Goal: Information Seeking & Learning: Check status

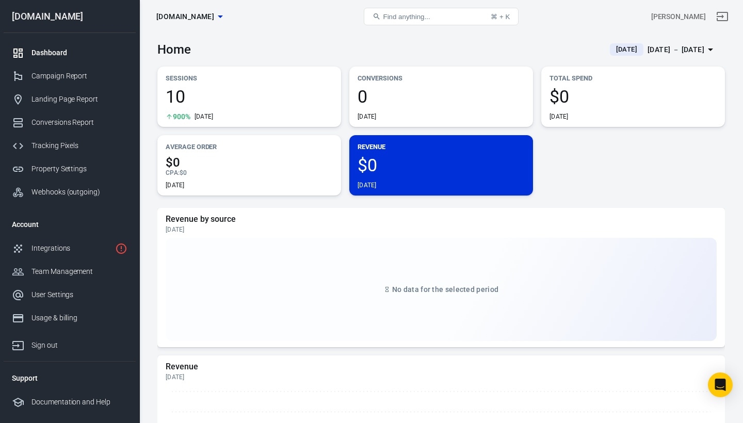
click at [54, 50] on div "Dashboard" at bounding box center [79, 52] width 96 height 11
click at [202, 84] on div "Sessions 10 900% [DATE]" at bounding box center [249, 97] width 184 height 60
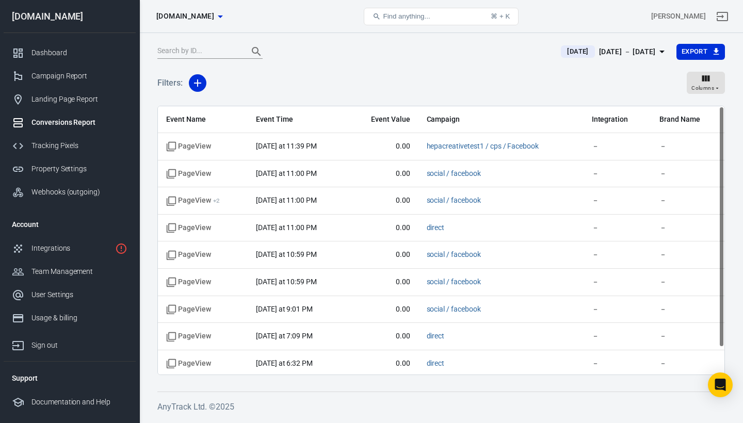
click at [563, 53] on span "[DATE]" at bounding box center [577, 51] width 29 height 10
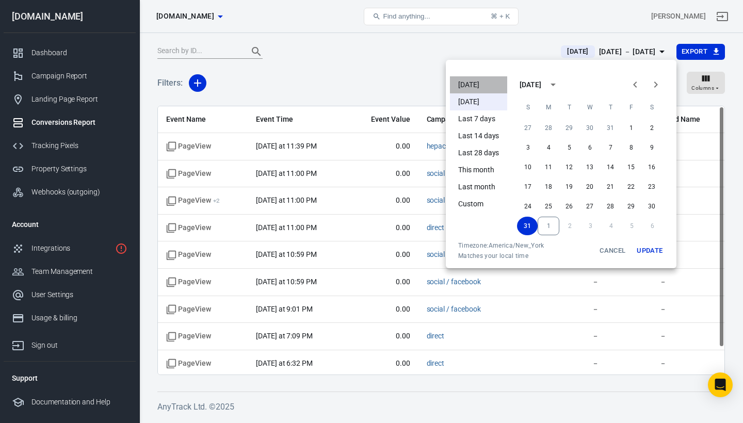
click at [475, 87] on li "[DATE]" at bounding box center [478, 84] width 57 height 17
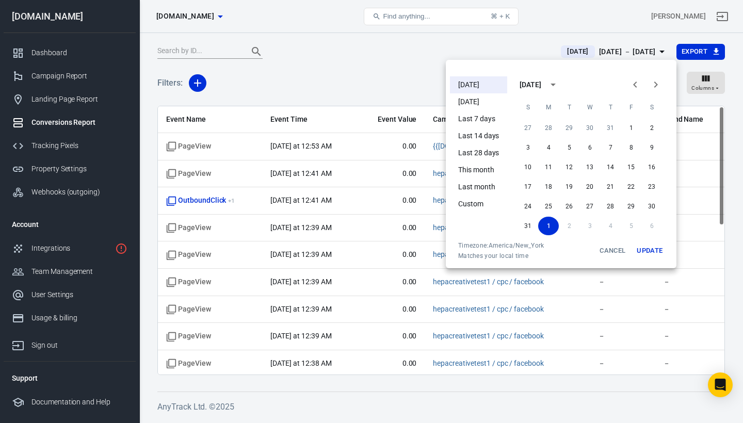
click at [460, 51] on div at bounding box center [371, 211] width 743 height 423
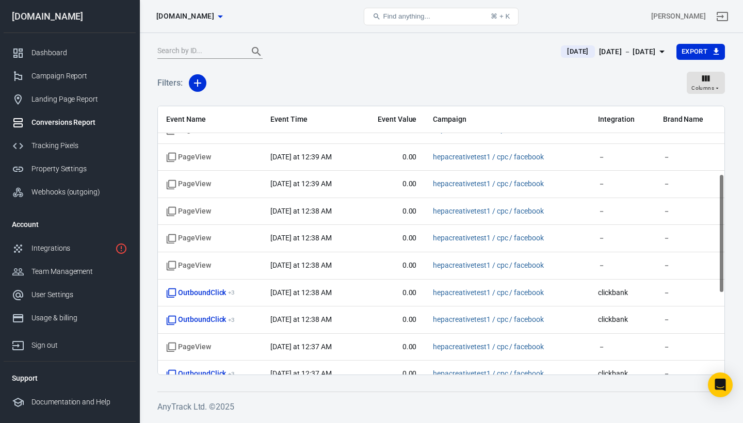
scroll to position [153, 0]
drag, startPoint x: 720, startPoint y: 191, endPoint x: 727, endPoint y: 260, distance: 68.9
click at [727, 260] on div "[DATE] [DATE] － [DATE] Export Filters: Columns Event Name Event Time Event Valu…" at bounding box center [440, 226] width 603 height 386
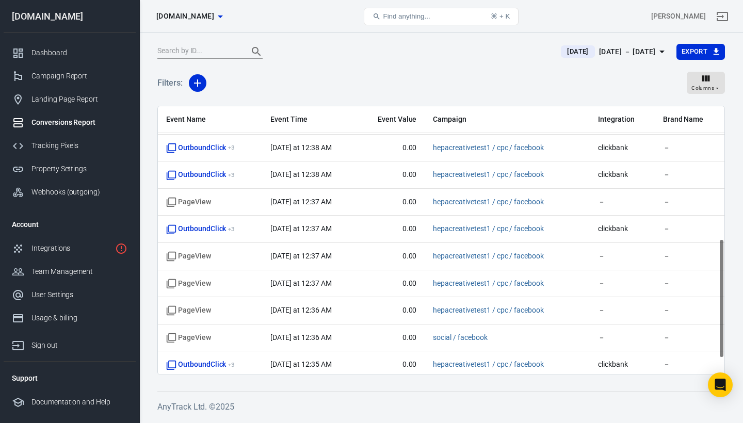
scroll to position [298, 0]
drag, startPoint x: 720, startPoint y: 255, endPoint x: 728, endPoint y: 320, distance: 66.0
click at [728, 320] on div "[DATE] [DATE] － [DATE] Export Filters: Columns Event Name Event Time Event Valu…" at bounding box center [440, 226] width 603 height 386
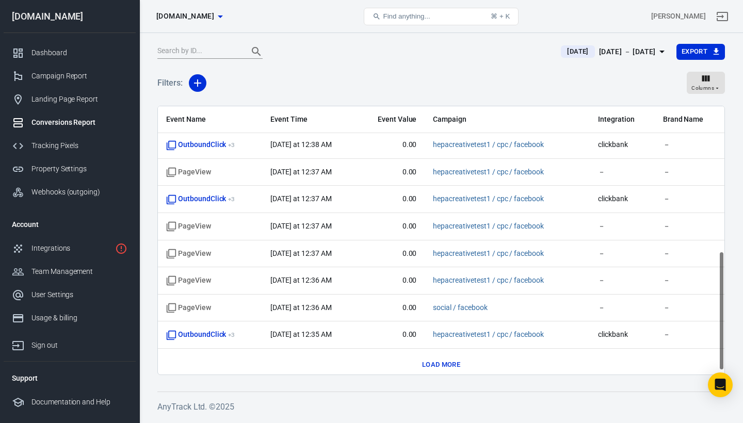
scroll to position [333, 0]
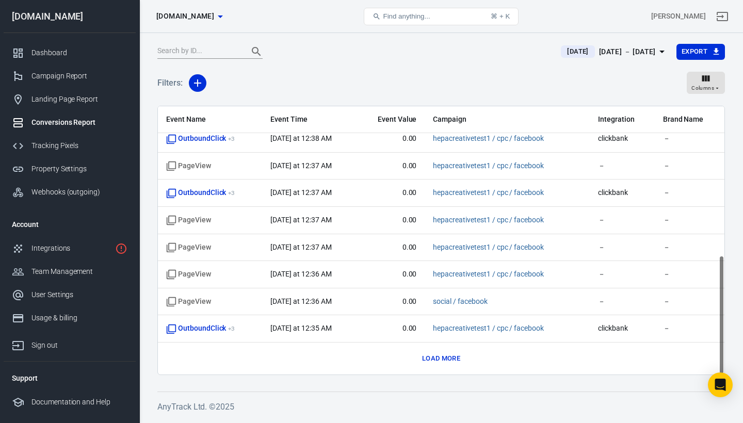
drag, startPoint x: 720, startPoint y: 317, endPoint x: 721, endPoint y: 340, distance: 23.7
click at [721, 340] on div "Event Name Event Time Event Value Campaign Integration Brand Name PageView [DAT…" at bounding box center [441, 240] width 566 height 268
click at [451, 357] on button "Load more" at bounding box center [440, 359] width 43 height 16
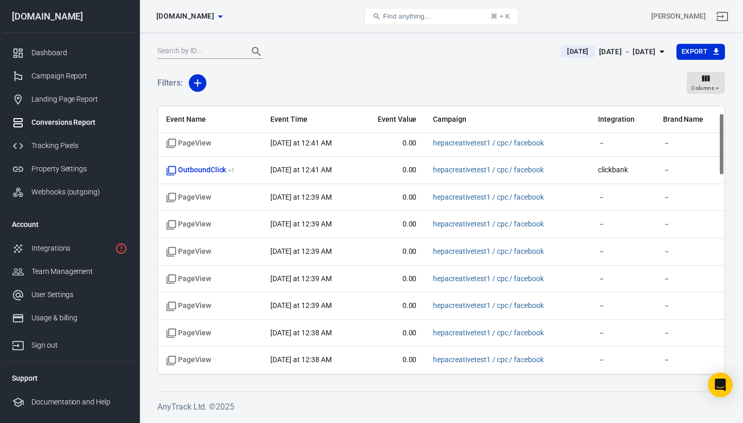
scroll to position [0, 0]
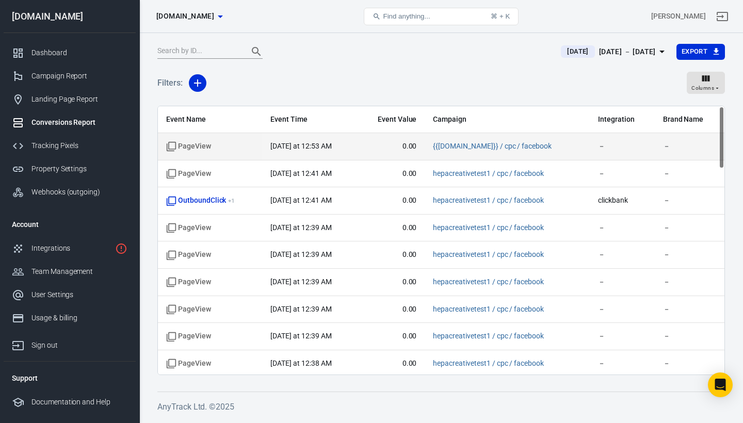
drag, startPoint x: 723, startPoint y: 232, endPoint x: 720, endPoint y: 141, distance: 90.3
click at [720, 141] on div "Event Name Event Time Event Value Campaign Integration Brand Name PageView [DAT…" at bounding box center [441, 240] width 566 height 268
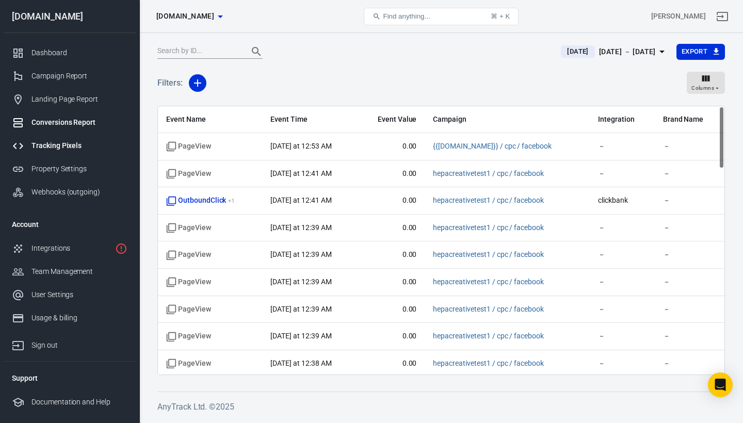
click at [76, 149] on div "Tracking Pixels" at bounding box center [79, 145] width 96 height 11
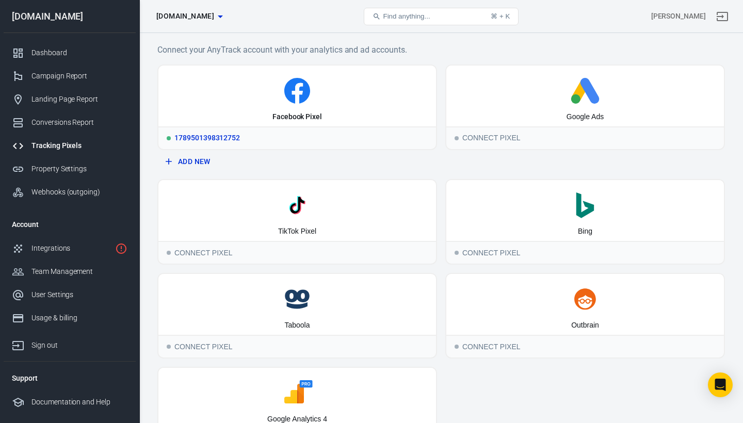
click at [304, 100] on icon at bounding box center [297, 91] width 26 height 26
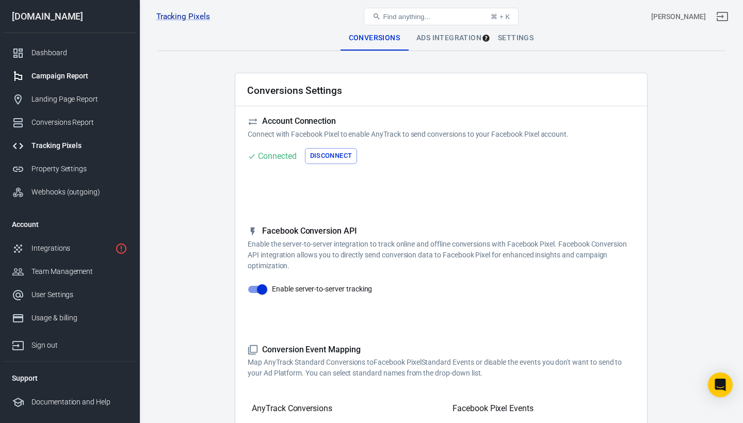
click at [79, 79] on div "Campaign Report" at bounding box center [79, 76] width 96 height 11
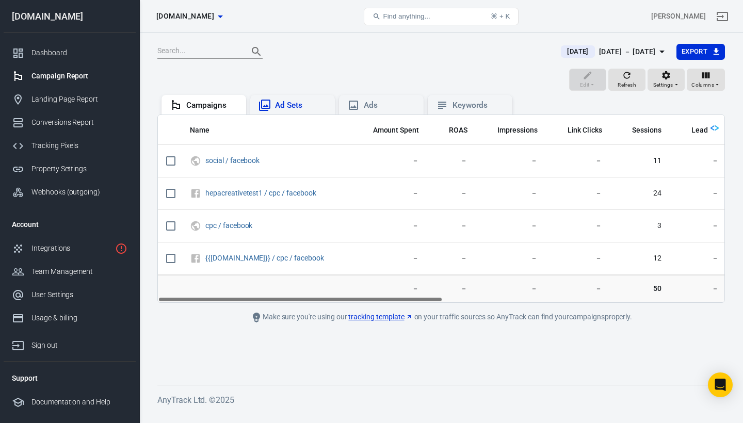
click at [283, 104] on div "Ad Sets" at bounding box center [301, 105] width 52 height 11
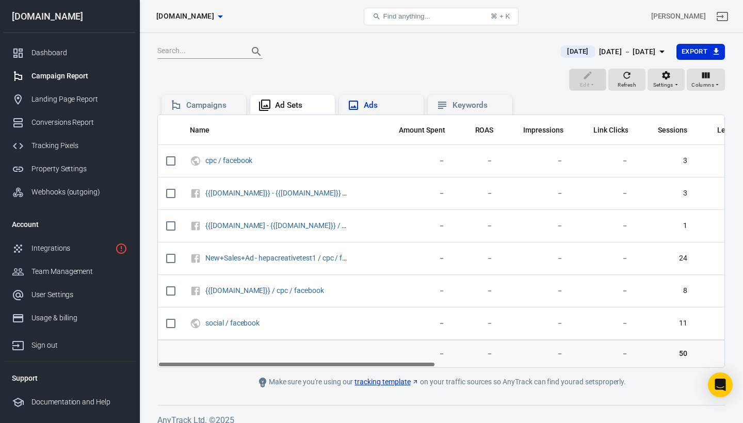
click at [387, 102] on div "Ads" at bounding box center [390, 105] width 52 height 11
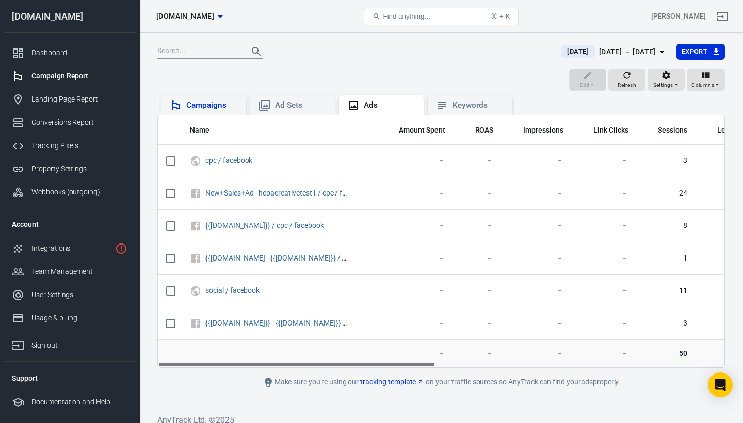
click at [207, 106] on div "Campaigns" at bounding box center [212, 105] width 52 height 11
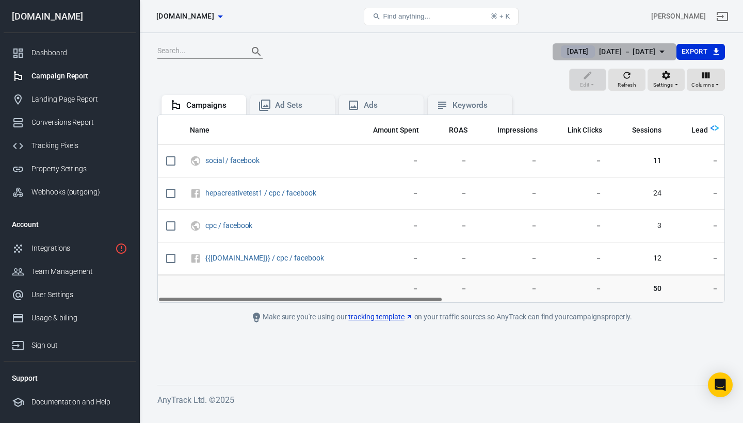
click at [563, 54] on span "[DATE]" at bounding box center [577, 51] width 29 height 10
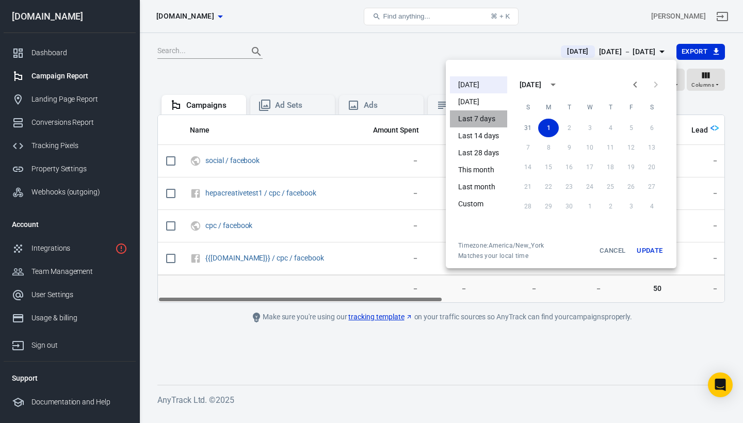
click at [486, 117] on li "Last 7 days" at bounding box center [478, 118] width 57 height 17
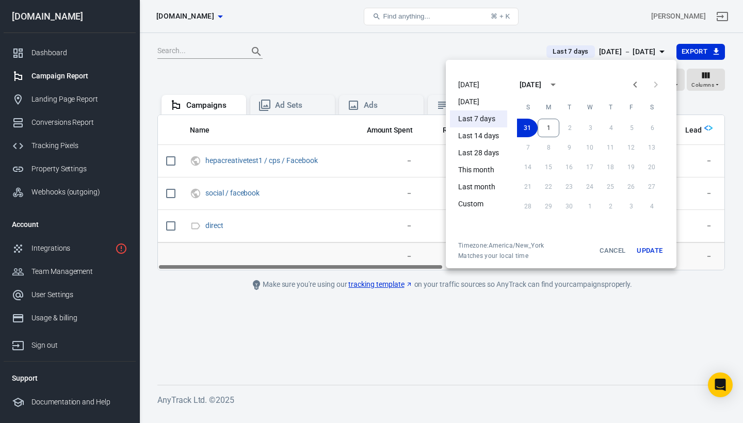
click at [415, 73] on div at bounding box center [371, 211] width 743 height 423
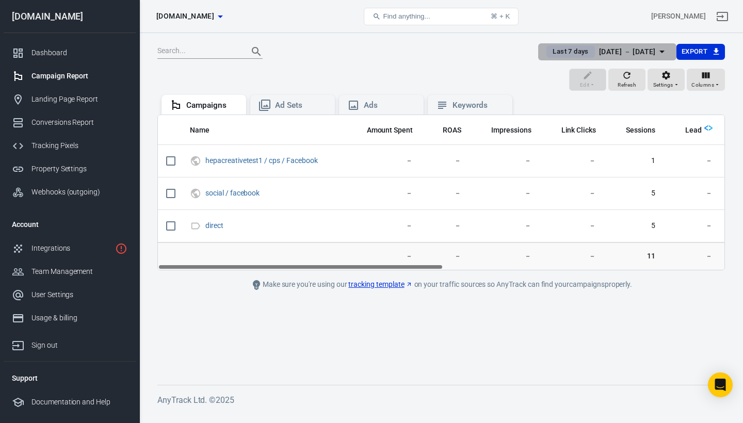
click at [554, 52] on span "Last 7 days" at bounding box center [570, 51] width 44 height 10
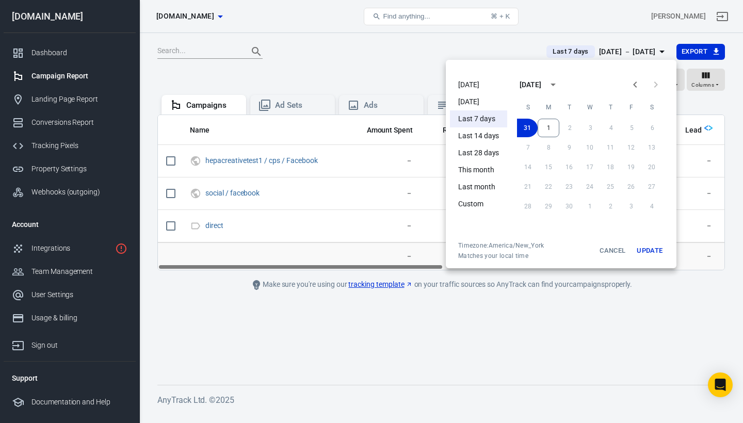
click at [476, 85] on li "[DATE]" at bounding box center [478, 84] width 57 height 17
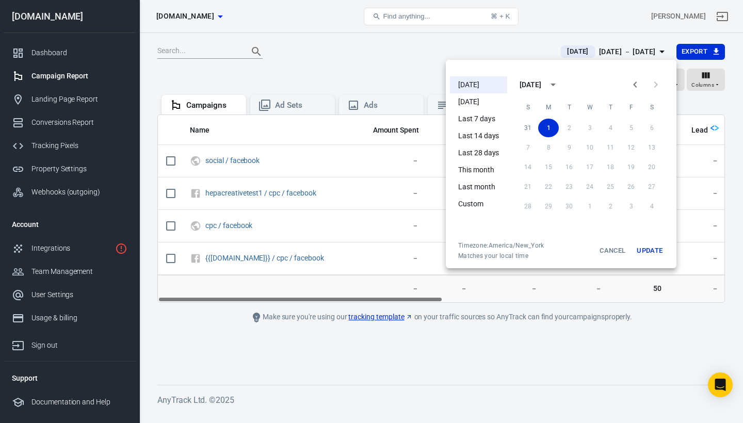
click at [422, 75] on div at bounding box center [371, 211] width 743 height 423
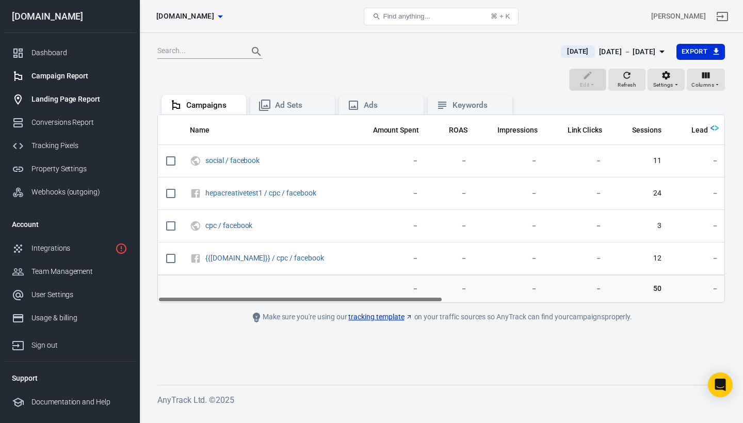
click at [64, 103] on div "Landing Page Report" at bounding box center [79, 99] width 96 height 11
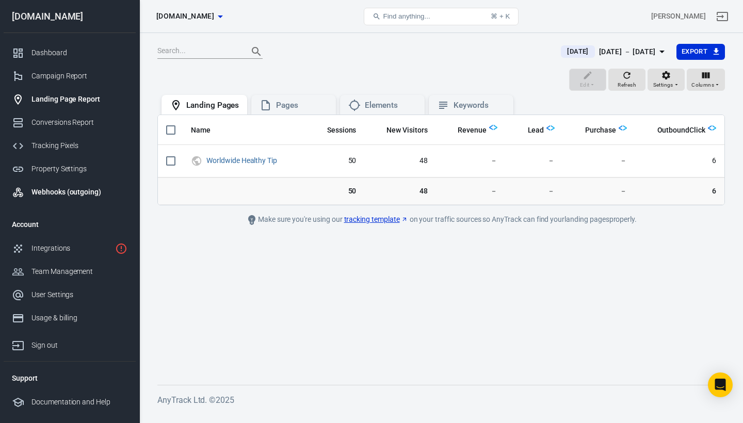
click at [52, 193] on div "Webhooks (outgoing)" at bounding box center [79, 192] width 96 height 11
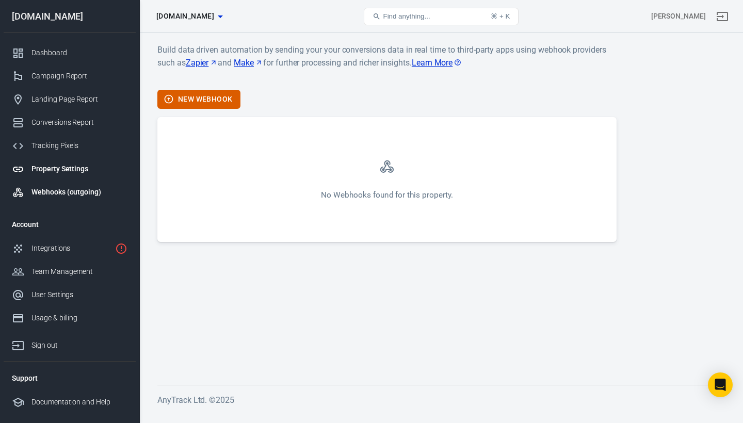
click at [55, 173] on div "Property Settings" at bounding box center [79, 169] width 96 height 11
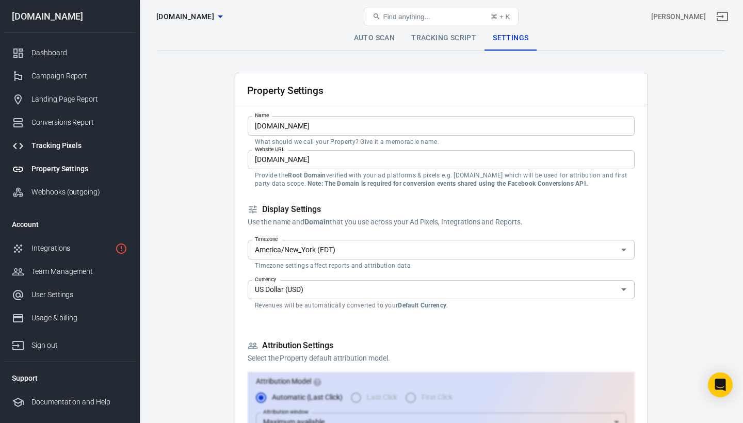
click at [55, 144] on div "Tracking Pixels" at bounding box center [79, 145] width 96 height 11
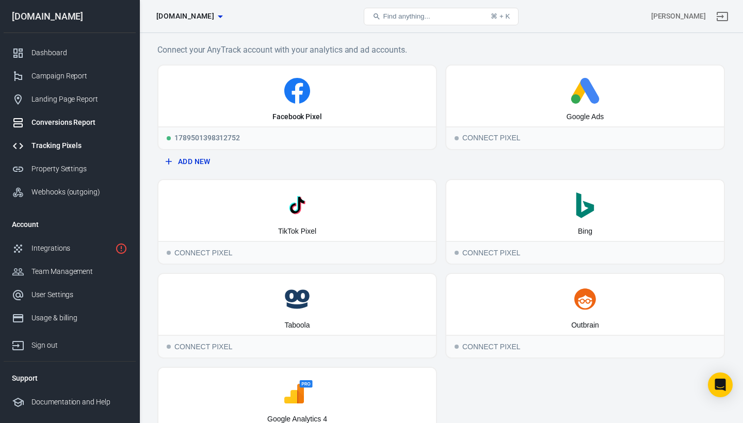
click at [57, 120] on div "Conversions Report" at bounding box center [79, 122] width 96 height 11
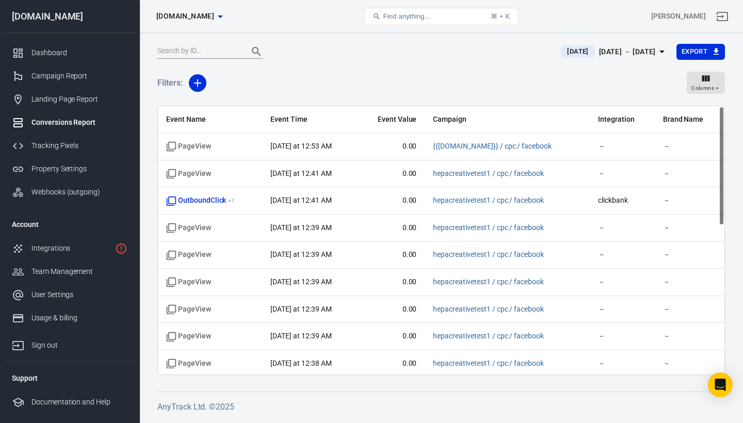
click at [312, 73] on div "Filters: Columns" at bounding box center [440, 87] width 567 height 37
click at [90, 99] on div "Landing Page Report" at bounding box center [79, 99] width 96 height 11
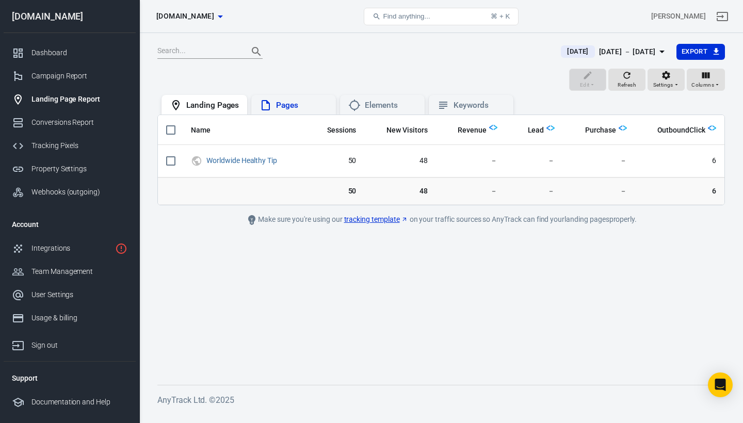
click at [292, 104] on div "Pages" at bounding box center [302, 105] width 52 height 11
click at [378, 100] on div "Elements" at bounding box center [391, 105] width 52 height 11
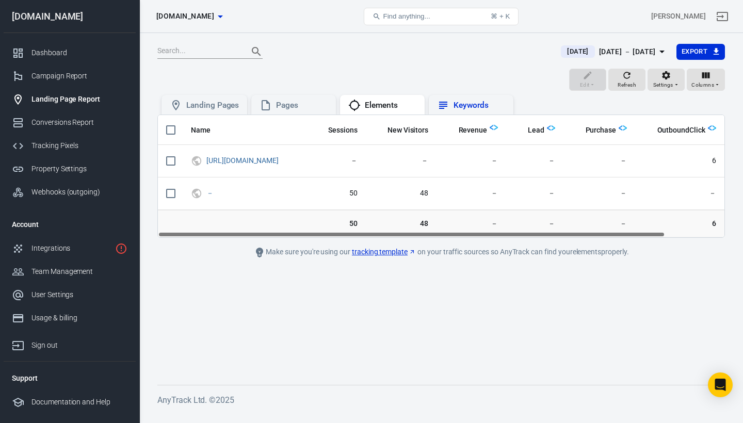
click at [452, 101] on div "Keywords" at bounding box center [471, 105] width 68 height 12
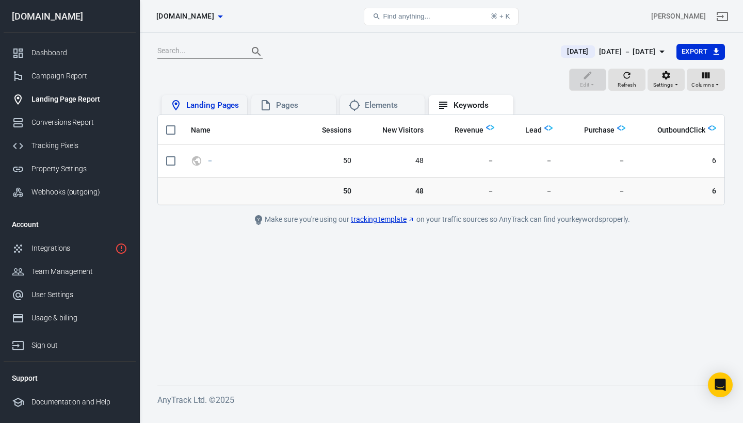
click at [219, 105] on div "Landing Pages" at bounding box center [212, 105] width 53 height 11
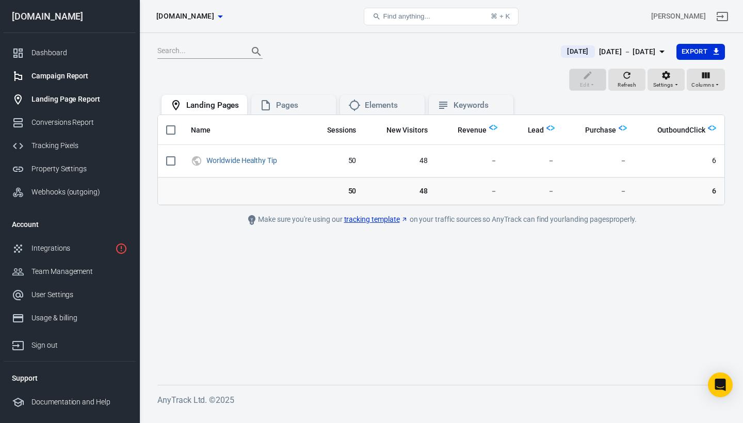
click at [75, 78] on div "Campaign Report" at bounding box center [79, 76] width 96 height 11
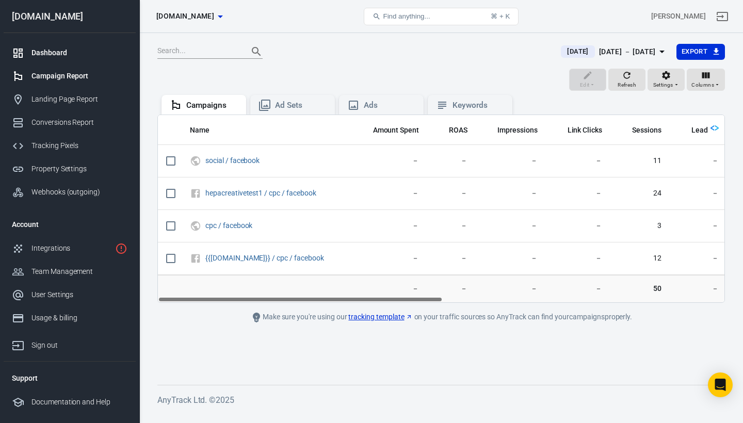
click at [49, 54] on div "Dashboard" at bounding box center [79, 52] width 96 height 11
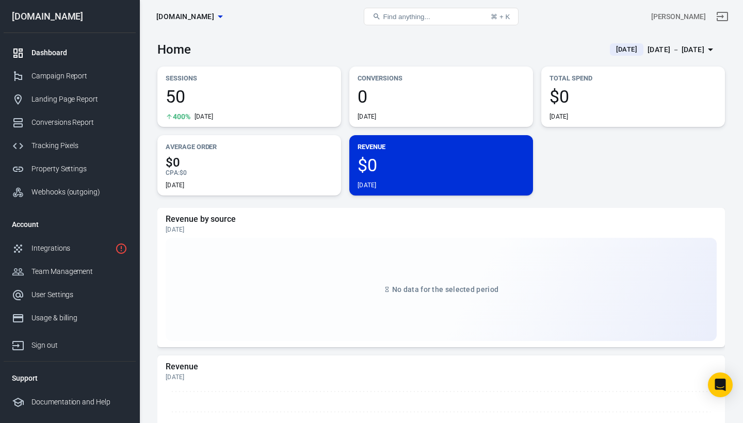
click at [285, 87] on div "Sessions 50 400% [DATE]" at bounding box center [249, 97] width 184 height 60
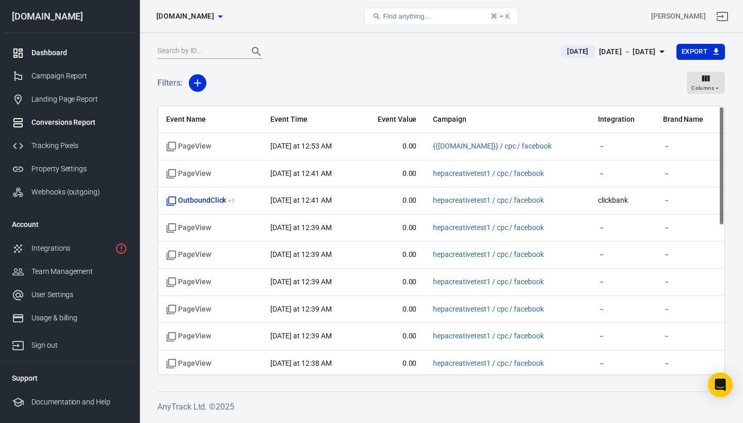
click at [56, 55] on div "Dashboard" at bounding box center [79, 52] width 96 height 11
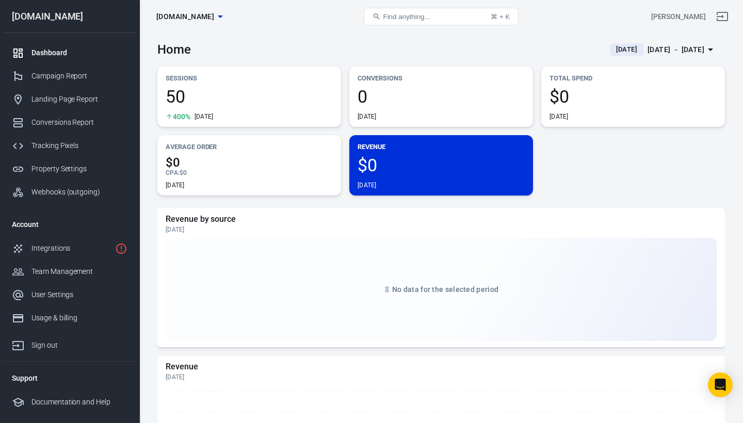
click at [421, 156] on span "$0" at bounding box center [440, 165] width 167 height 18
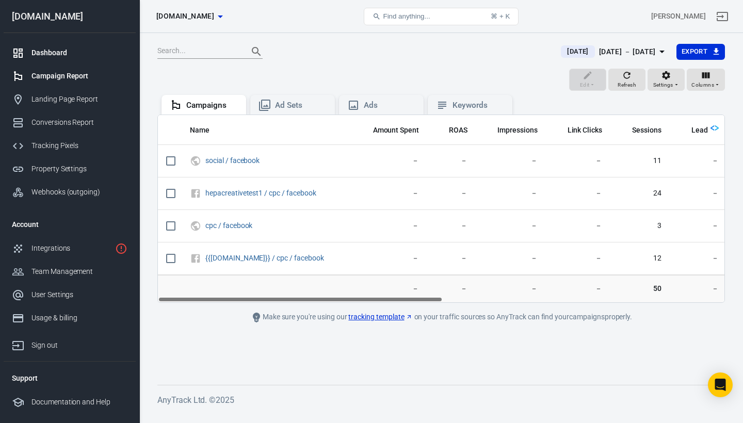
click at [55, 56] on div "Dashboard" at bounding box center [79, 52] width 96 height 11
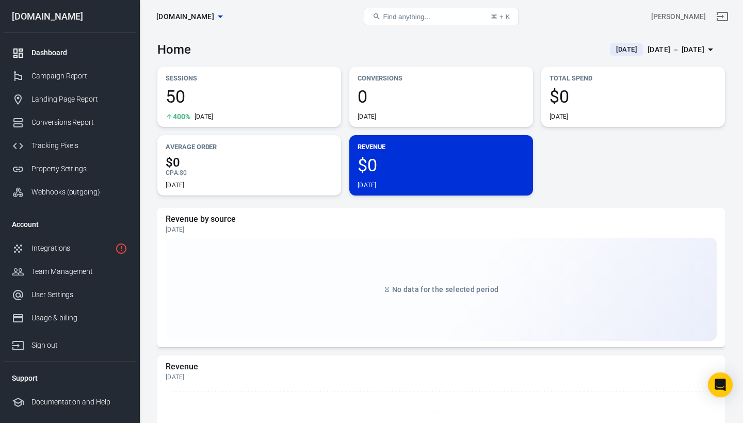
click at [623, 122] on div "Total Spend $0 [DATE]" at bounding box center [633, 97] width 184 height 60
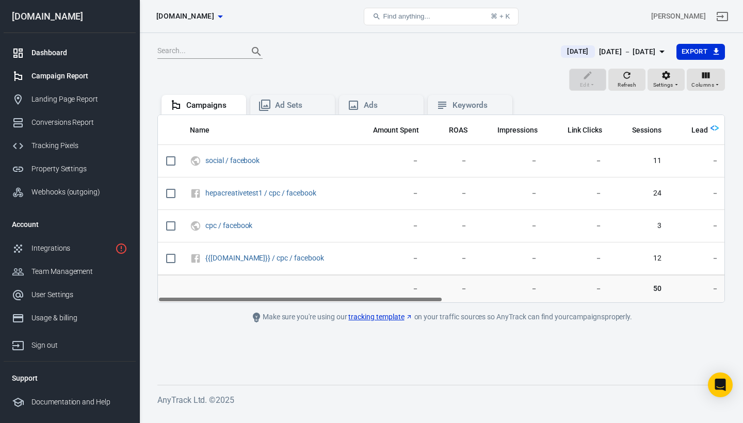
click at [44, 54] on div "Dashboard" at bounding box center [79, 52] width 96 height 11
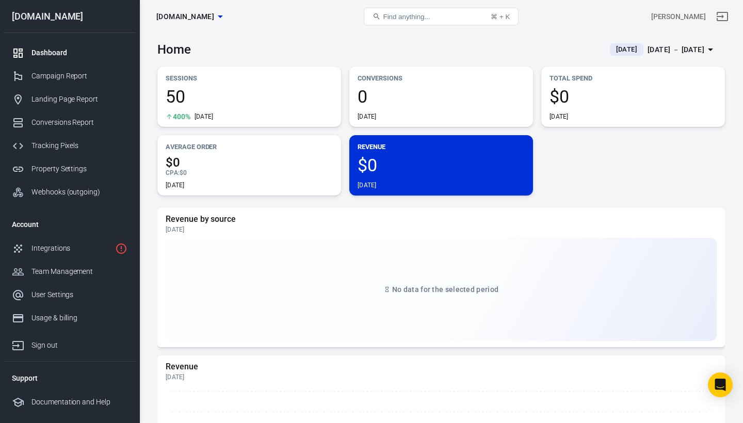
click at [192, 85] on div "Sessions 50 400% [DATE]" at bounding box center [249, 97] width 184 height 60
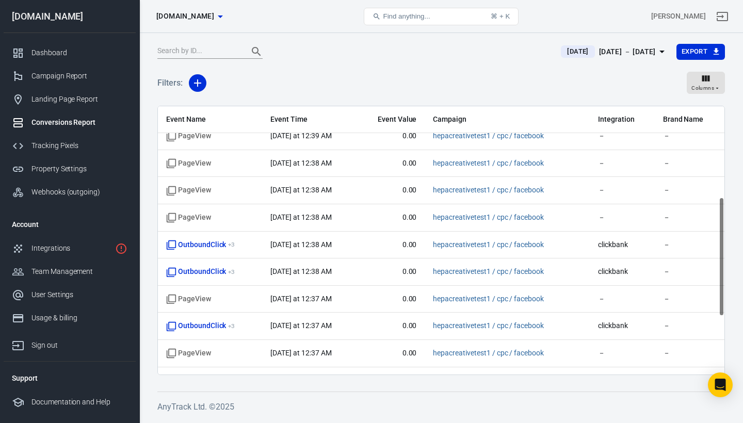
scroll to position [204, 0]
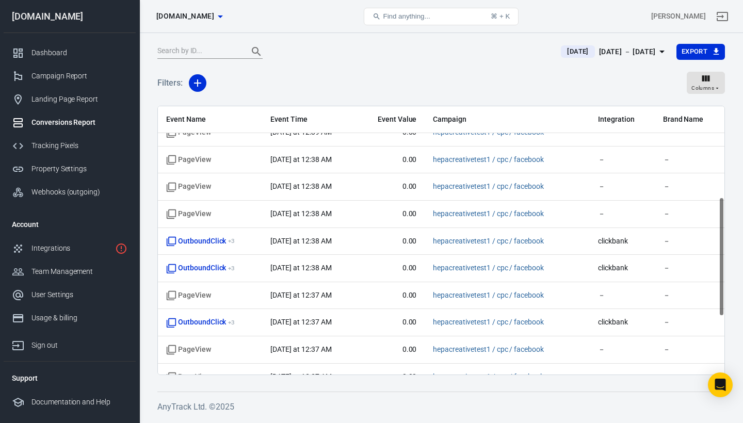
drag, startPoint x: 721, startPoint y: 221, endPoint x: 732, endPoint y: 312, distance: 91.9
click at [732, 312] on div "[DATE] [DATE] － [DATE] Export Filters: Columns Event Name Event Time Event Valu…" at bounding box center [440, 226] width 603 height 386
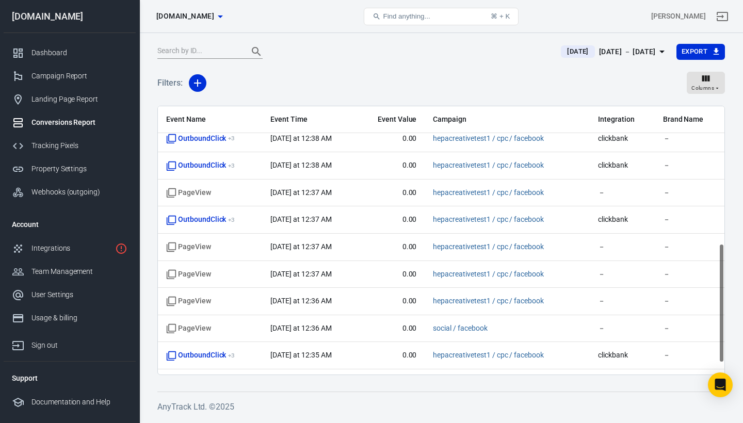
scroll to position [309, 0]
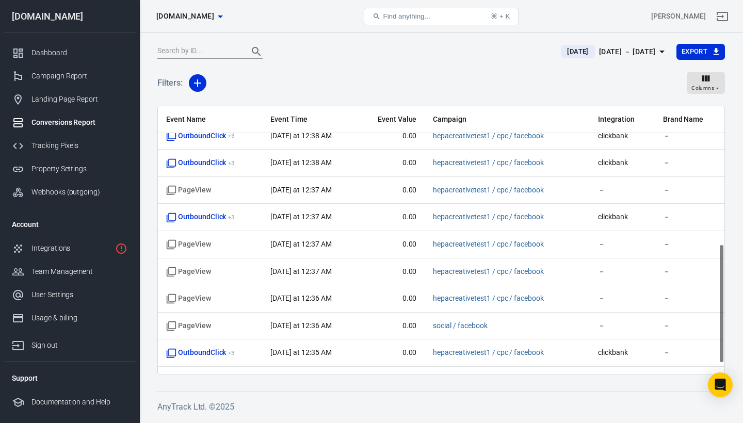
drag, startPoint x: 720, startPoint y: 301, endPoint x: 722, endPoint y: 348, distance: 47.5
click at [722, 348] on div "Event Name Event Time Event Value Campaign Integration Brand Name PageView [DAT…" at bounding box center [441, 240] width 566 height 268
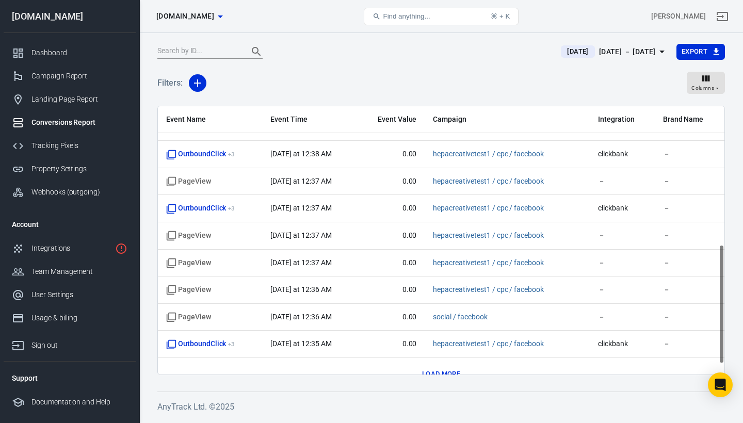
scroll to position [333, 0]
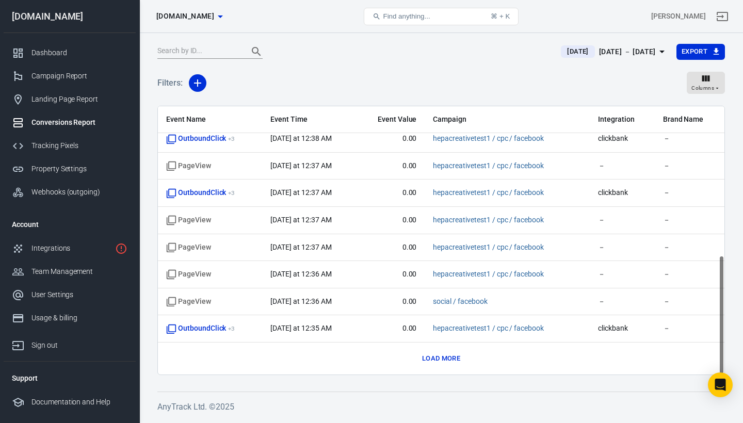
drag, startPoint x: 722, startPoint y: 348, endPoint x: 722, endPoint y: 366, distance: 17.5
click at [722, 366] on div "Event Name Event Time Event Value Campaign Integration Brand Name PageView [DAT…" at bounding box center [441, 240] width 566 height 268
click at [449, 361] on button "Load more" at bounding box center [440, 359] width 43 height 16
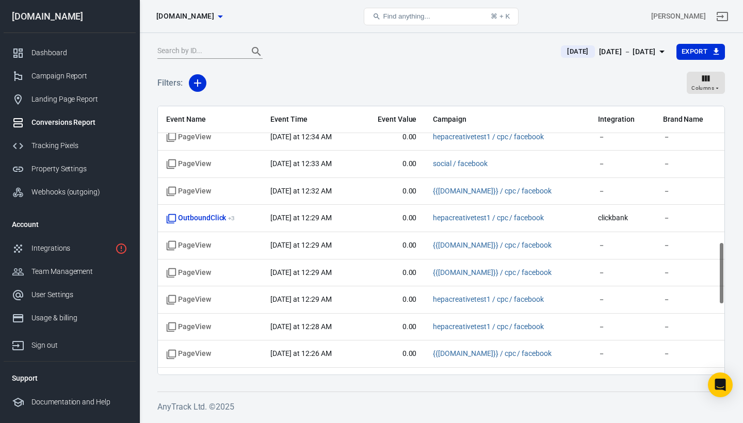
drag, startPoint x: 720, startPoint y: 225, endPoint x: 722, endPoint y: 284, distance: 58.3
click at [722, 284] on div "Event Name Event Time Event Value Campaign Integration Brand Name PageView [DAT…" at bounding box center [441, 240] width 566 height 268
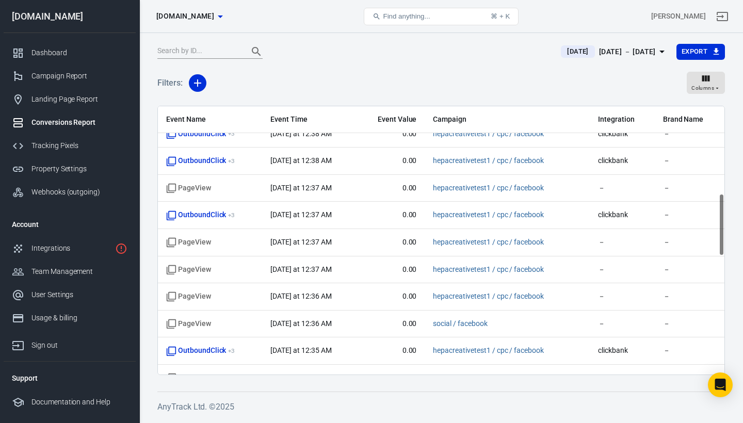
scroll to position [311, 0]
click at [723, 330] on tbody "PageView [DATE] at 12:53 AM 0.00 {{[DOMAIN_NAME]}} / cpc / facebook － － PageVie…" at bounding box center [441, 364] width 566 height 1085
click at [723, 330] on div "Event Name Event Time Event Value Campaign Integration Brand Name PageView [DAT…" at bounding box center [441, 240] width 566 height 268
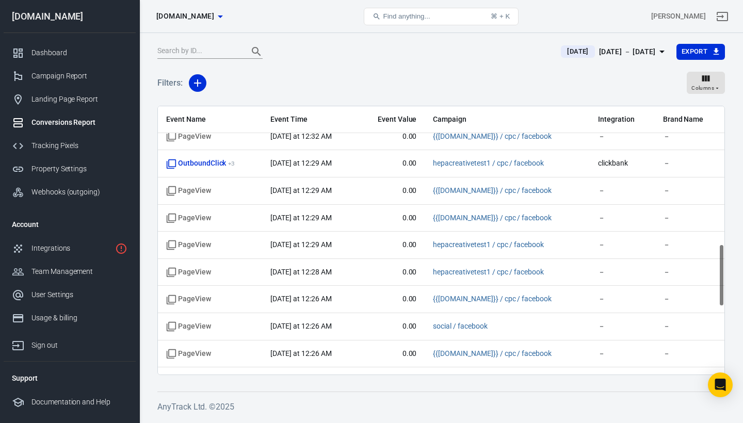
scroll to position [691, 0]
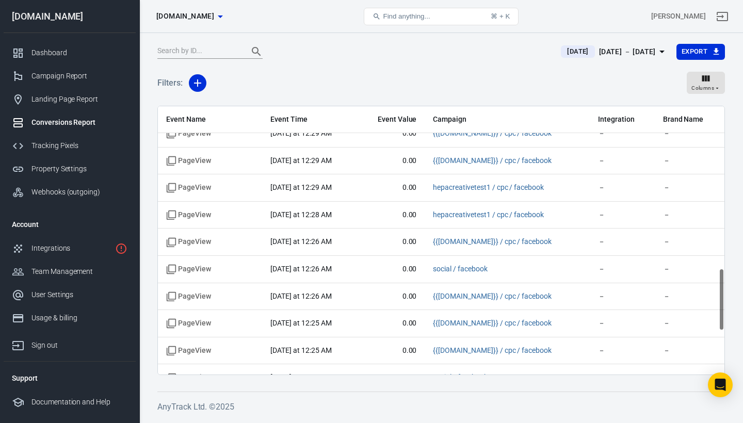
drag, startPoint x: 722, startPoint y: 219, endPoint x: 726, endPoint y: 309, distance: 89.8
click at [726, 309] on div "[DATE] [DATE] － [DATE] Export Filters: Columns Event Name Event Time Event Valu…" at bounding box center [440, 226] width 603 height 386
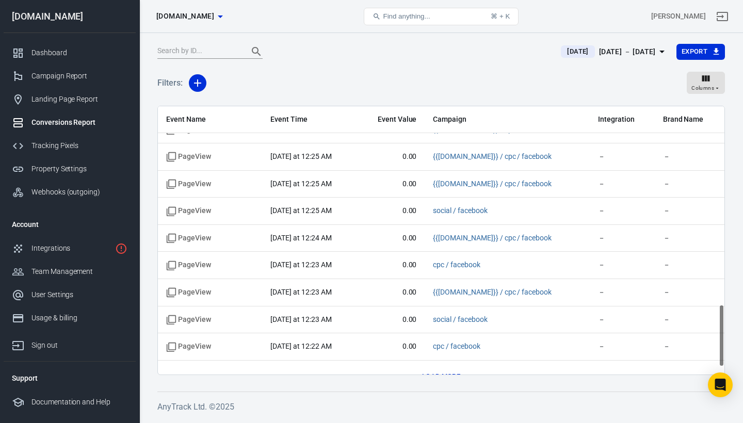
scroll to position [876, 0]
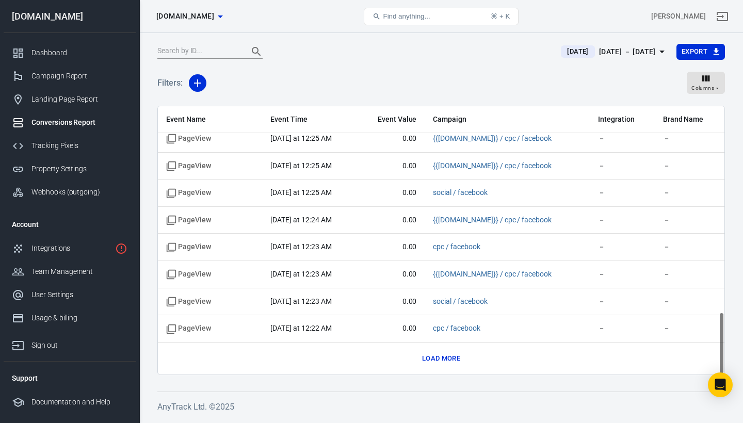
drag, startPoint x: 721, startPoint y: 304, endPoint x: 723, endPoint y: 354, distance: 50.6
click at [723, 354] on div "Event Name Event Time Event Value Campaign Integration Brand Name PageView [DAT…" at bounding box center [441, 240] width 566 height 268
click at [447, 356] on button "Load more" at bounding box center [440, 359] width 43 height 16
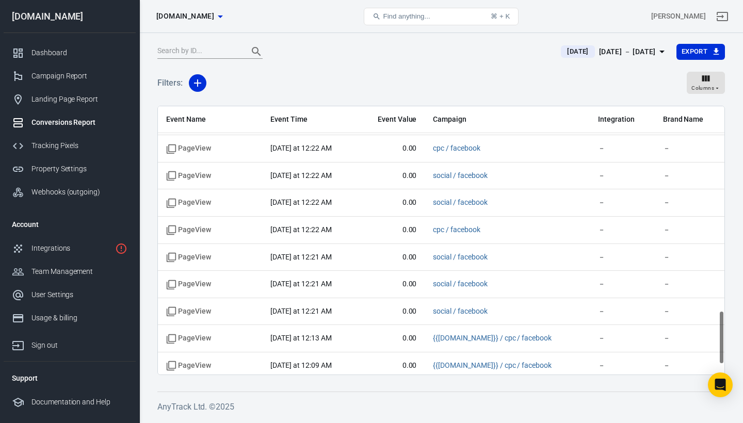
scroll to position [1061, 0]
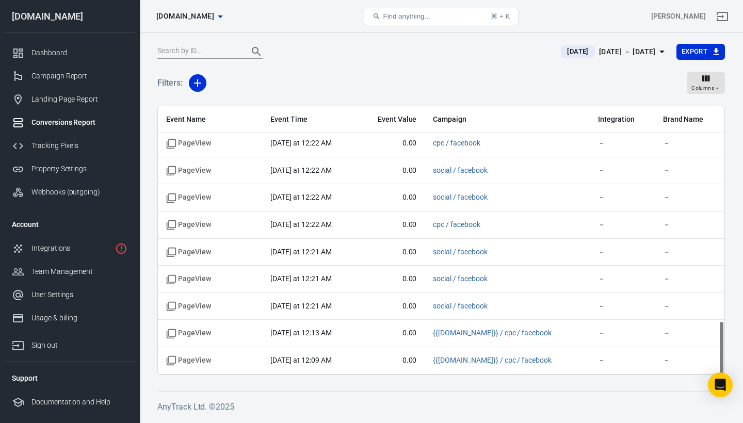
drag, startPoint x: 721, startPoint y: 297, endPoint x: 723, endPoint y: 340, distance: 42.9
click at [723, 340] on div "Event Name Event Time Event Value Campaign Integration Brand Name PageView [DAT…" at bounding box center [441, 240] width 566 height 268
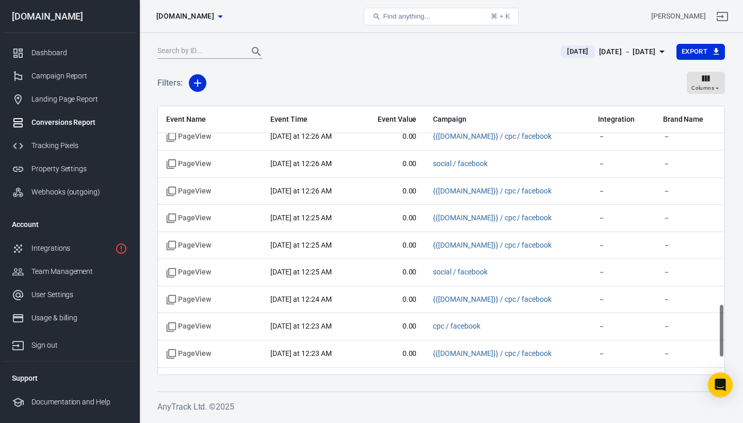
click at [721, 124] on th "Brand Name" at bounding box center [690, 119] width 70 height 27
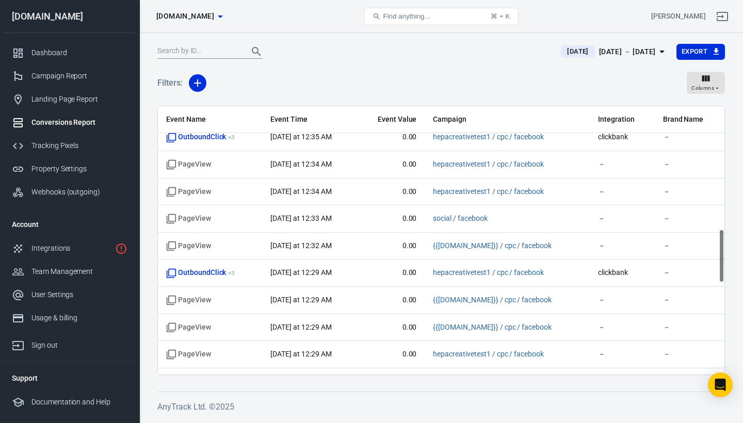
click at [721, 124] on th "Brand Name" at bounding box center [690, 119] width 70 height 27
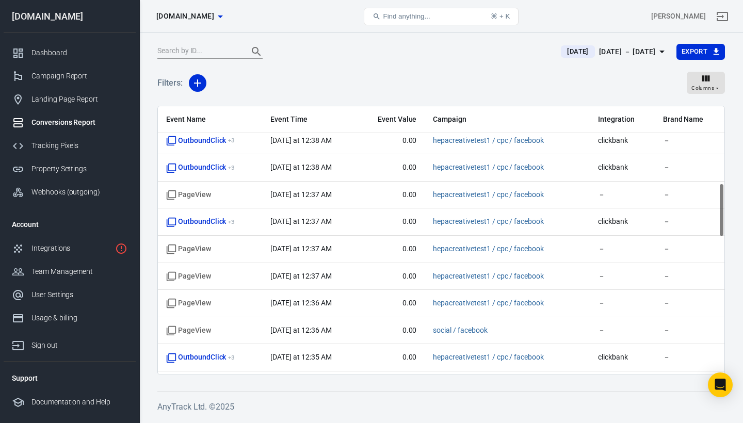
click at [721, 124] on th "Brand Name" at bounding box center [690, 119] width 70 height 27
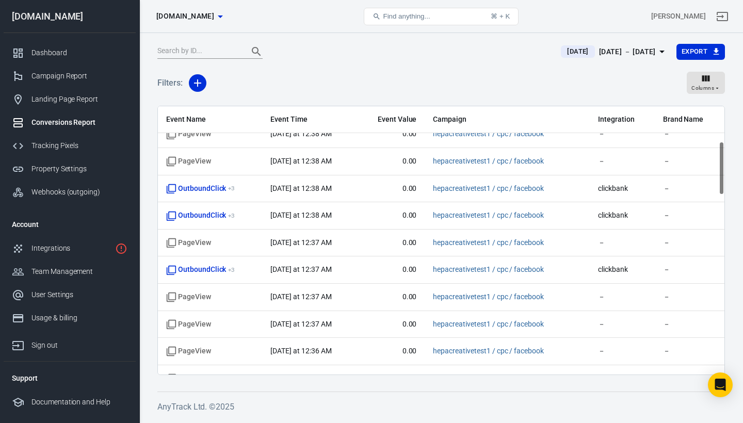
scroll to position [0, 0]
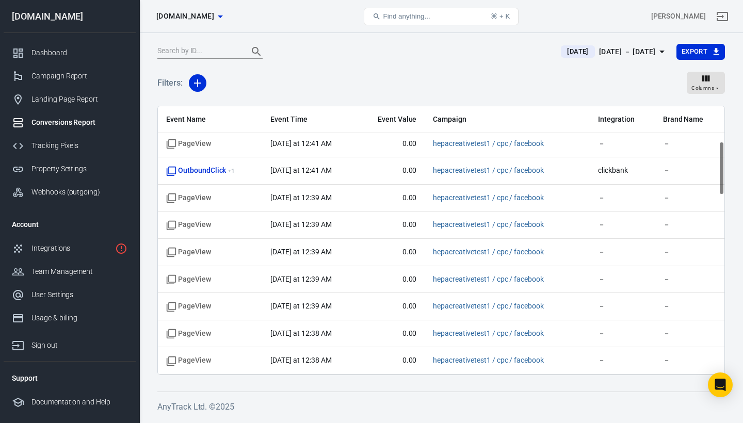
click at [721, 124] on th "Brand Name" at bounding box center [690, 119] width 70 height 27
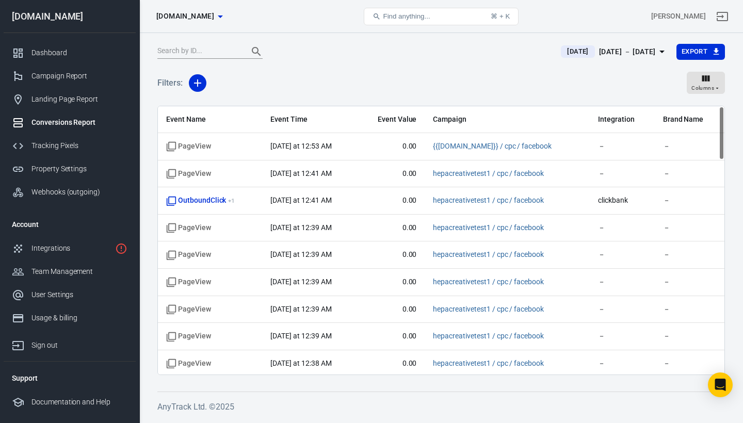
click at [721, 124] on div "Event Name Event Time Event Value Campaign Integration Brand Name PageView [DAT…" at bounding box center [441, 240] width 566 height 268
